Goal: Communication & Community: Connect with others

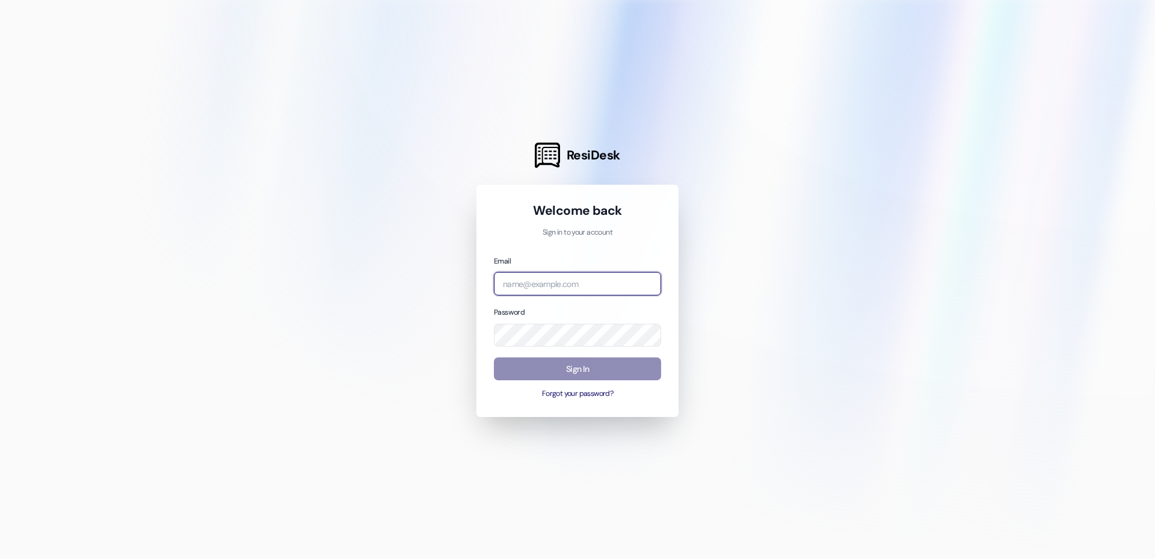
type input "[EMAIL_ADDRESS][DOMAIN_NAME]"
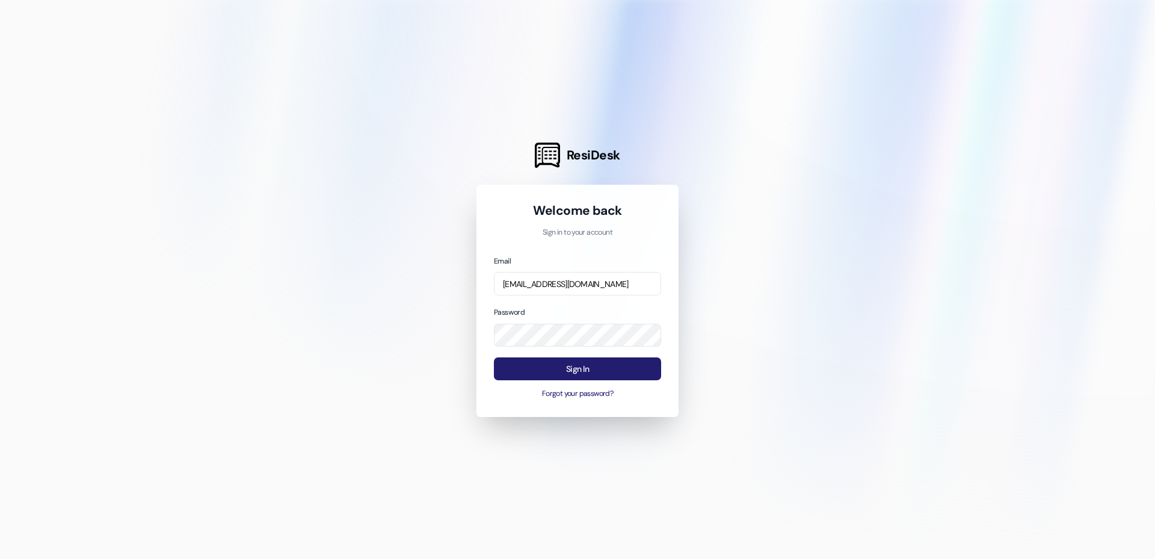
click at [523, 368] on button "Sign In" at bounding box center [577, 368] width 167 height 23
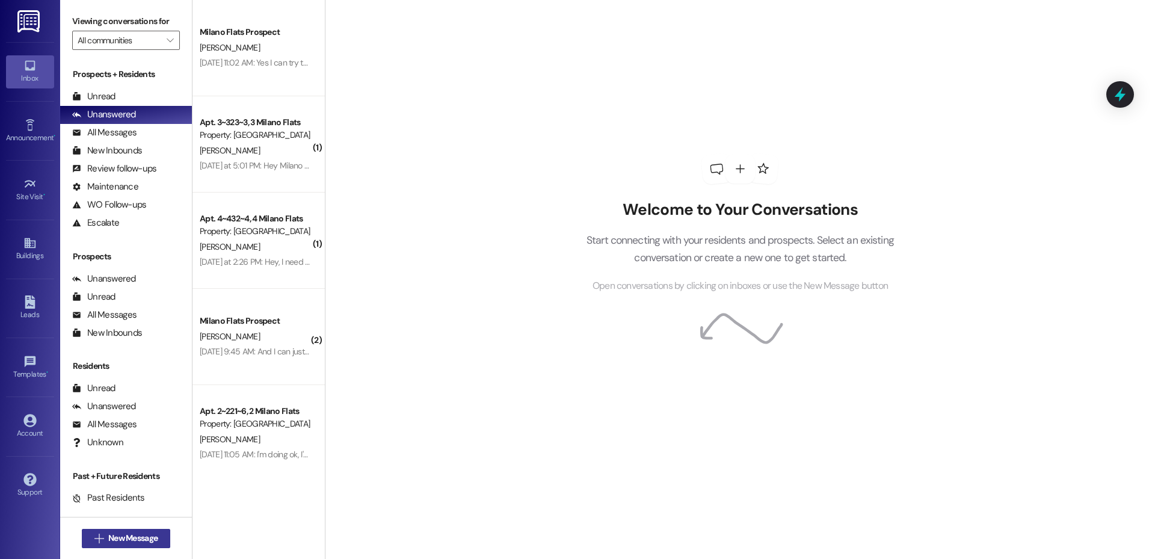
click at [126, 530] on button " New Message" at bounding box center [126, 538] width 89 height 19
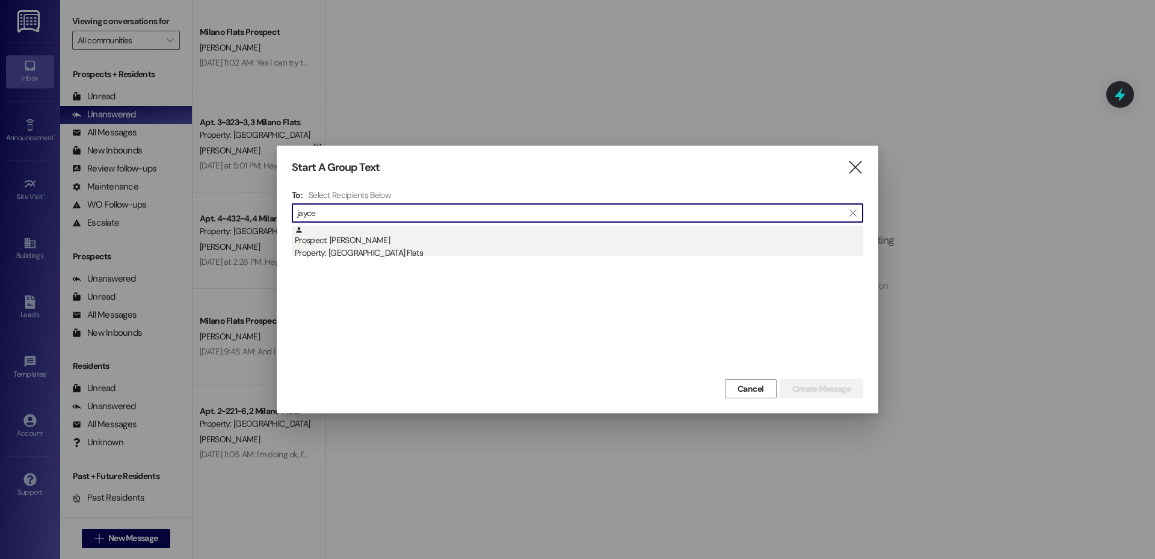
type input "jayce"
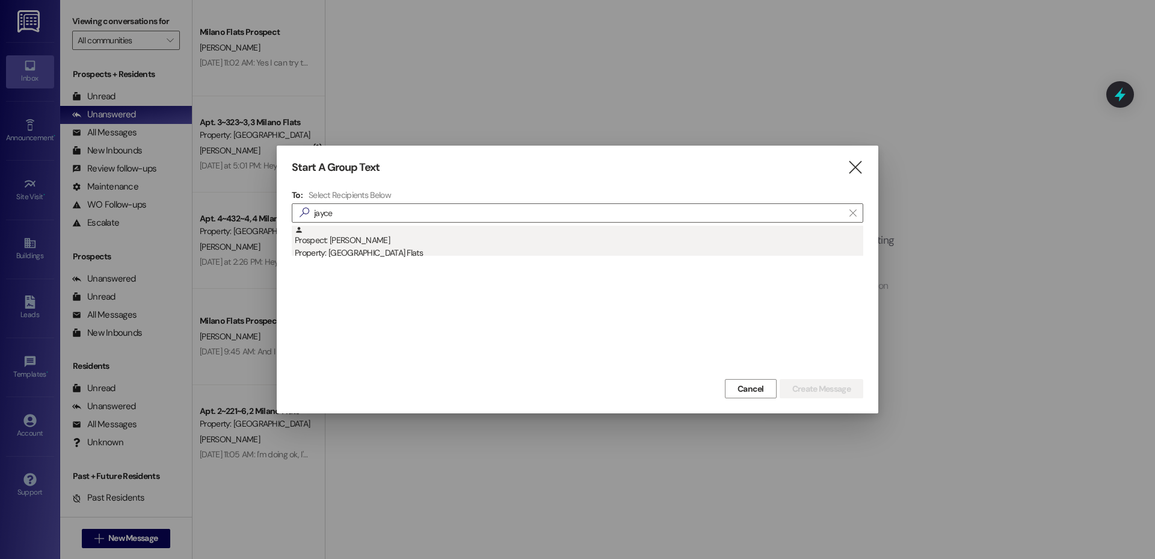
click at [327, 254] on div "Property: [GEOGRAPHIC_DATA] Flats" at bounding box center [579, 253] width 568 height 13
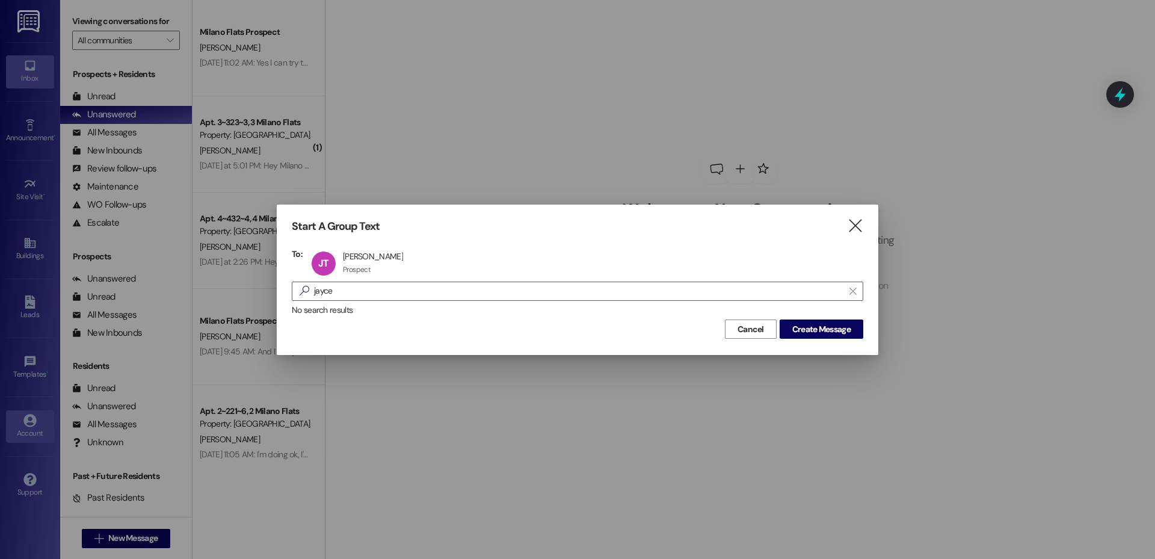
drag, startPoint x: 795, startPoint y: 327, endPoint x: 31, endPoint y: 434, distance: 771.9
click at [795, 327] on span "Create Message" at bounding box center [821, 329] width 58 height 13
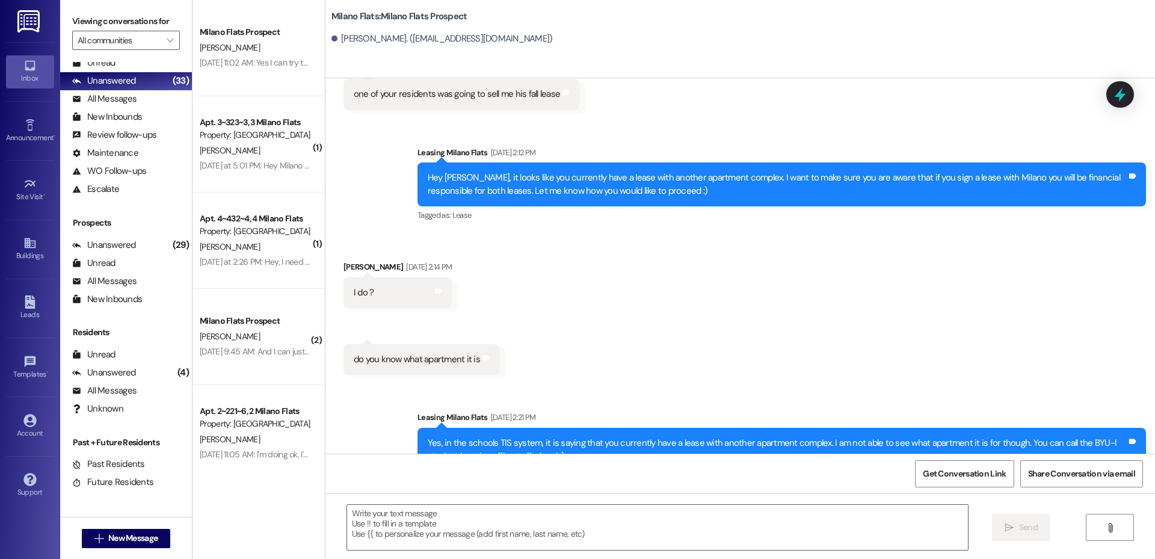
scroll to position [728, 0]
